Goal: Task Accomplishment & Management: Complete application form

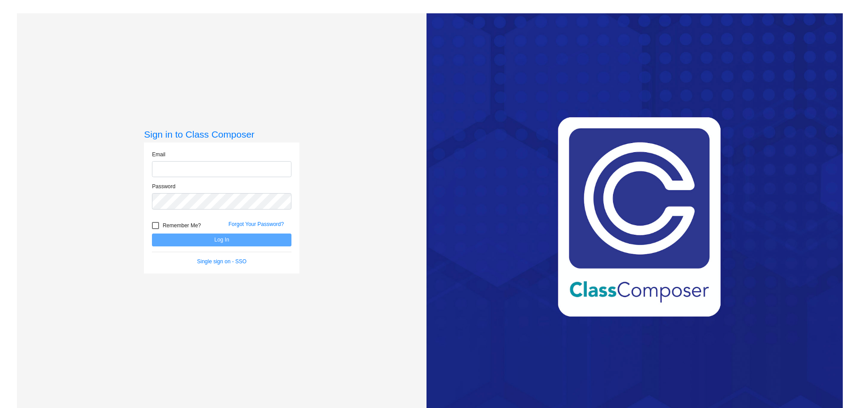
click at [191, 173] on input "email" at bounding box center [221, 169] width 139 height 16
type input "[EMAIL_ADDRESS][DOMAIN_NAME]"
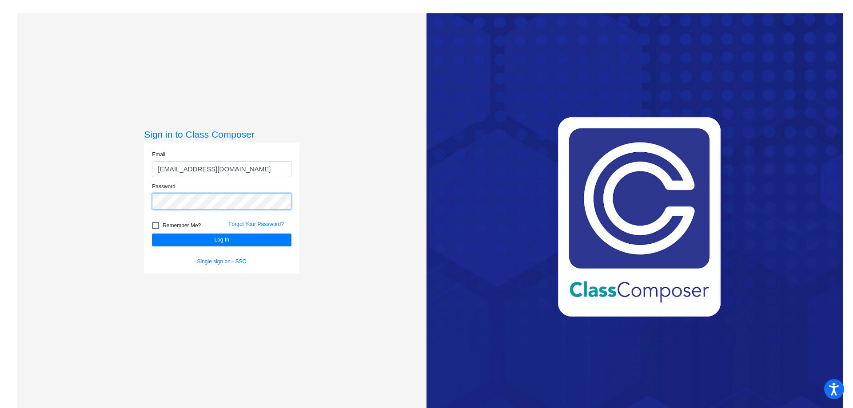
click at [152, 234] on button "Log In" at bounding box center [221, 240] width 139 height 13
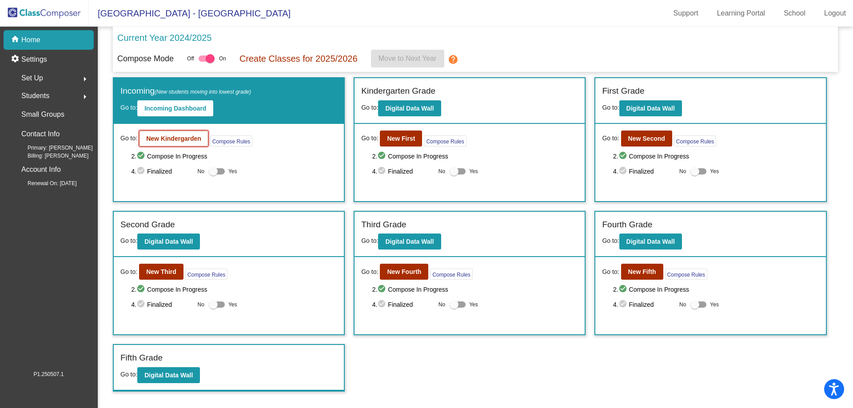
click at [165, 138] on b "New Kindergarden" at bounding box center [173, 138] width 55 height 7
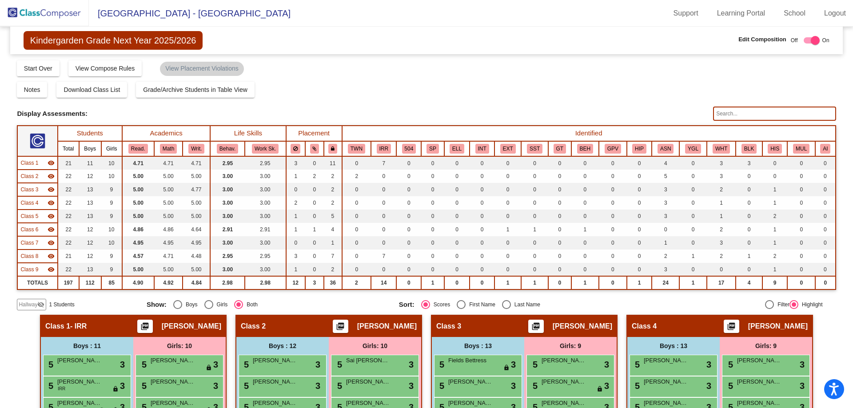
click at [35, 303] on span "Hallway" at bounding box center [28, 305] width 19 height 8
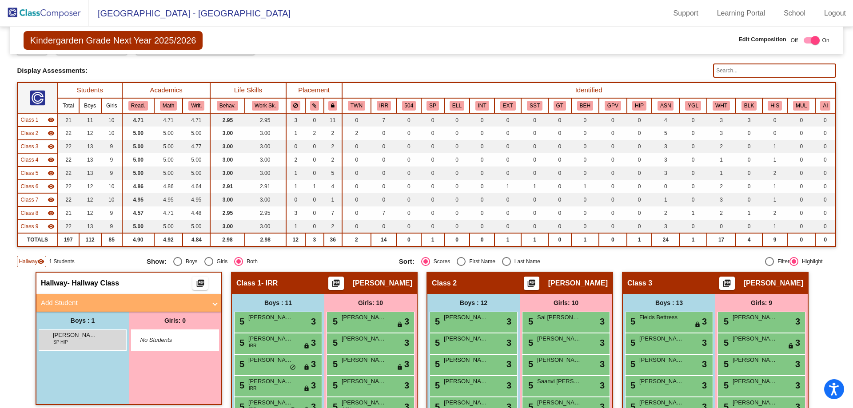
scroll to position [133, 0]
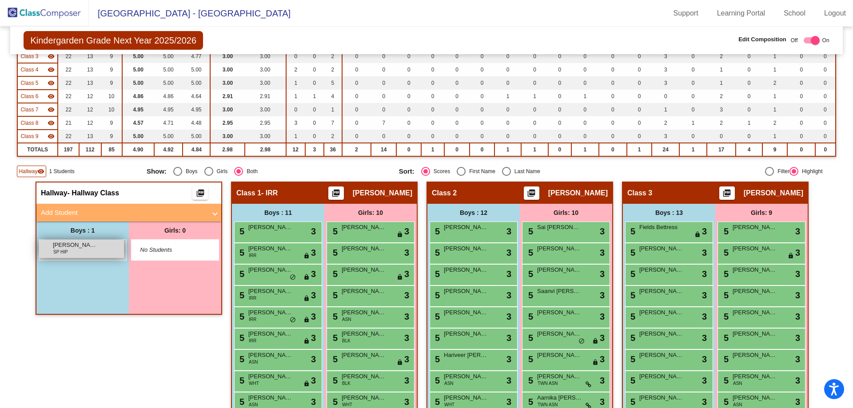
click at [80, 249] on span "[PERSON_NAME]" at bounding box center [75, 245] width 44 height 9
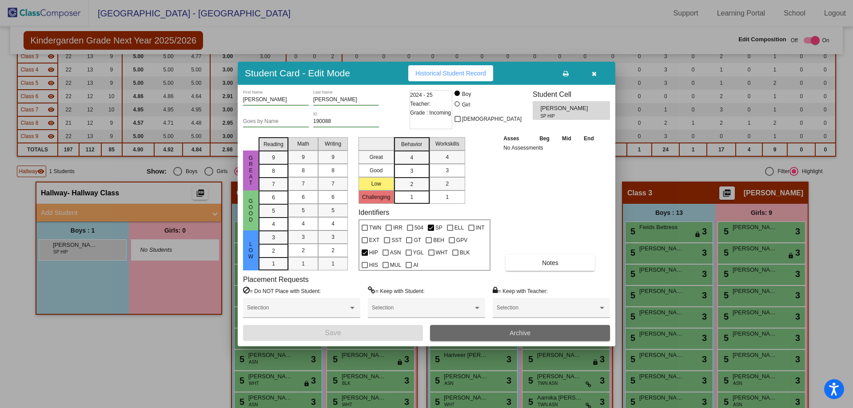
click at [527, 334] on span "Archive" at bounding box center [520, 333] width 21 height 7
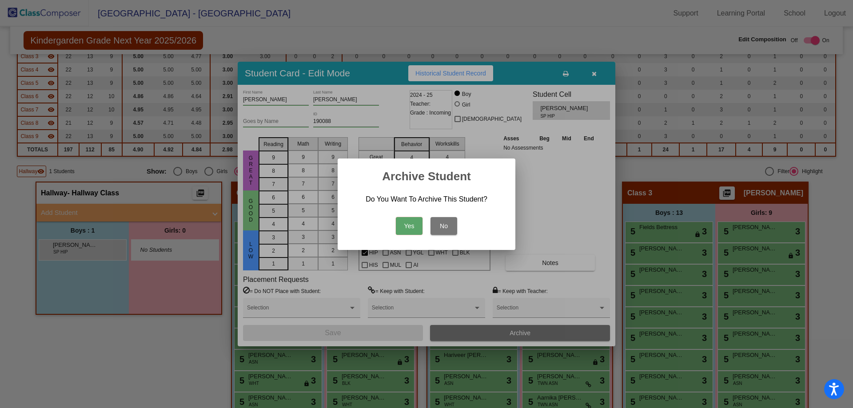
click at [396, 223] on button "Yes" at bounding box center [409, 226] width 27 height 18
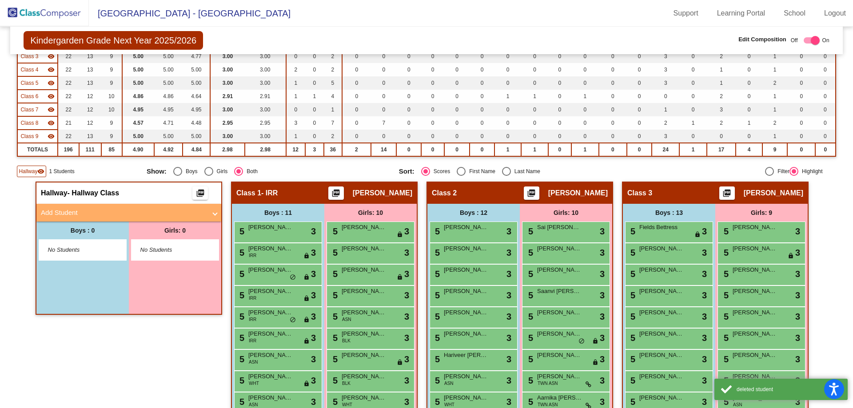
click at [86, 212] on mat-panel-title "Add Student" at bounding box center [123, 213] width 165 height 10
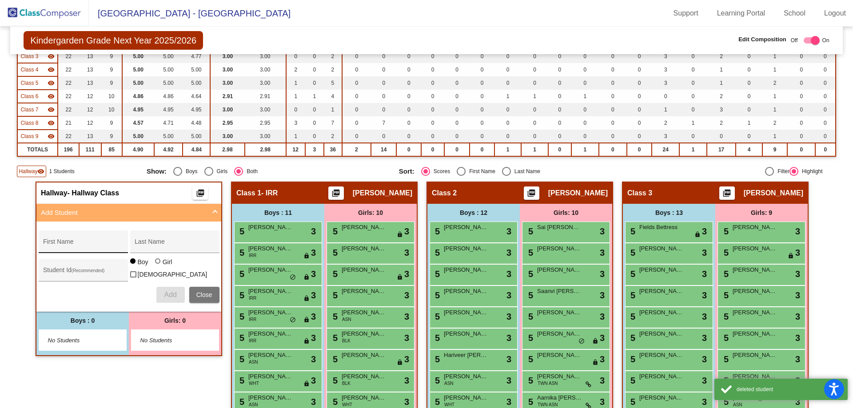
click at [54, 240] on div "First Name" at bounding box center [83, 244] width 80 height 18
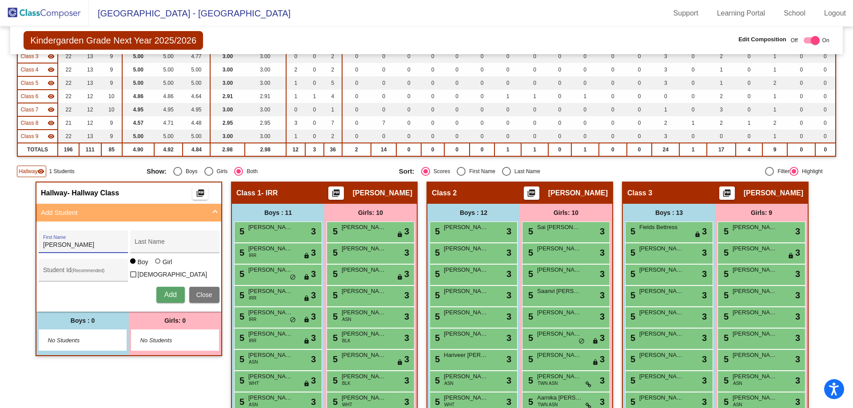
type input "[PERSON_NAME]"
click at [77, 244] on input "[PERSON_NAME]" at bounding box center [83, 245] width 80 height 7
type input "[PERSON_NAME]"
click at [155, 266] on div at bounding box center [158, 262] width 7 height 7
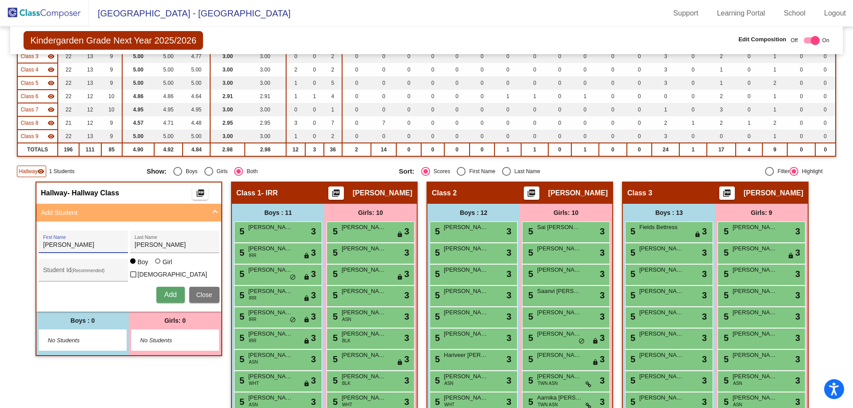
click at [158, 266] on input "Girl" at bounding box center [158, 266] width 0 height 0
radio input "true"
click at [164, 295] on span "Add" at bounding box center [170, 295] width 12 height 8
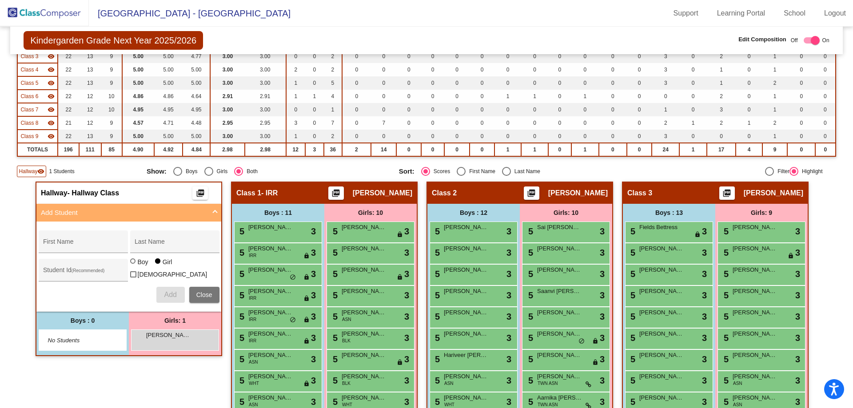
click at [39, 8] on img at bounding box center [44, 13] width 89 height 26
